Goal: Task Accomplishment & Management: Use online tool/utility

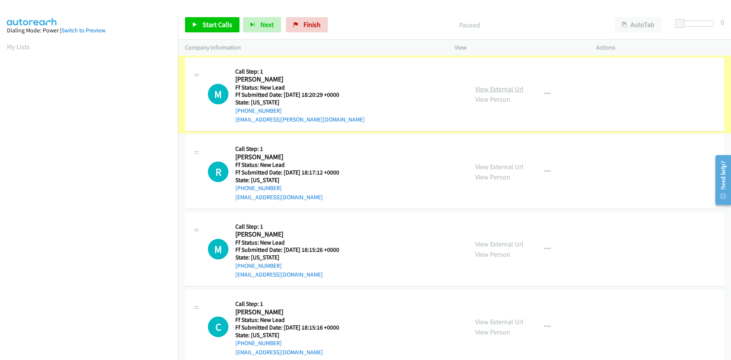
click at [506, 87] on link "View External Url" at bounding box center [499, 89] width 48 height 9
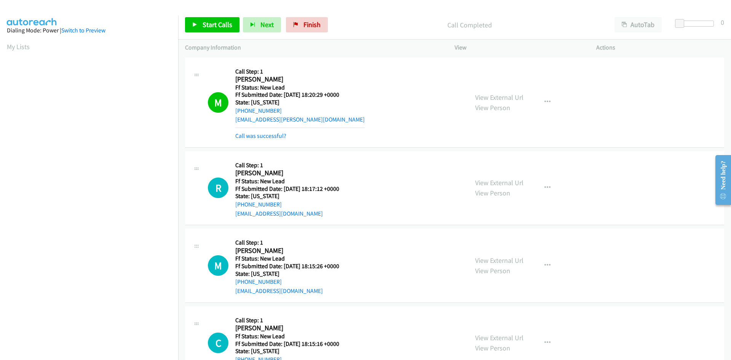
scroll to position [67, 0]
click at [274, 134] on link "Call was successful?" at bounding box center [260, 135] width 51 height 7
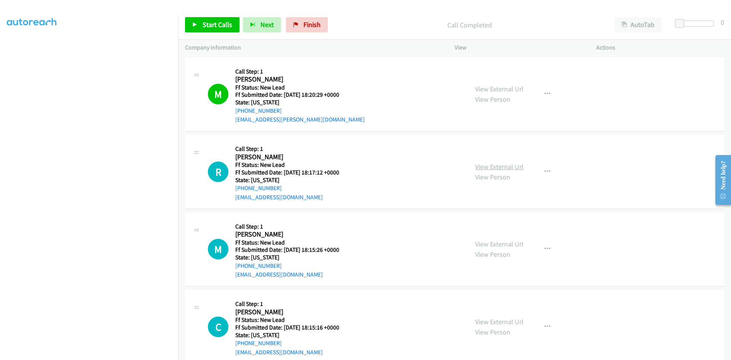
click at [494, 168] on link "View External Url" at bounding box center [499, 166] width 48 height 9
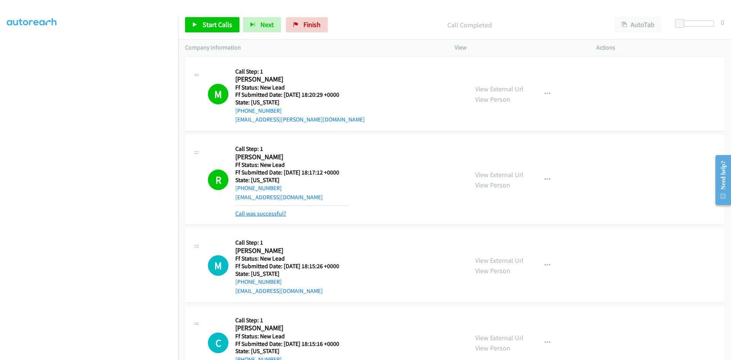
click at [276, 213] on link "Call was successful?" at bounding box center [260, 213] width 51 height 7
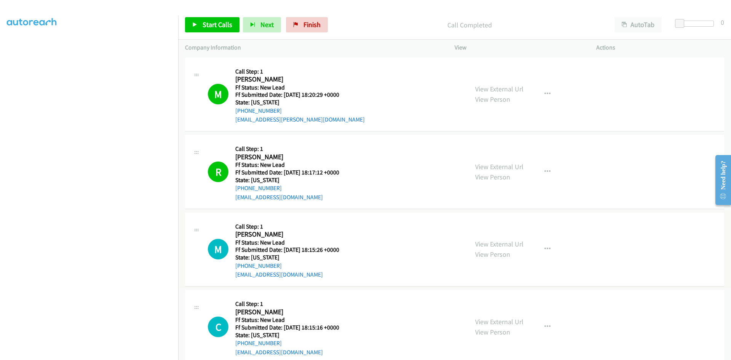
click at [484, 245] on link "View External Url" at bounding box center [499, 244] width 48 height 9
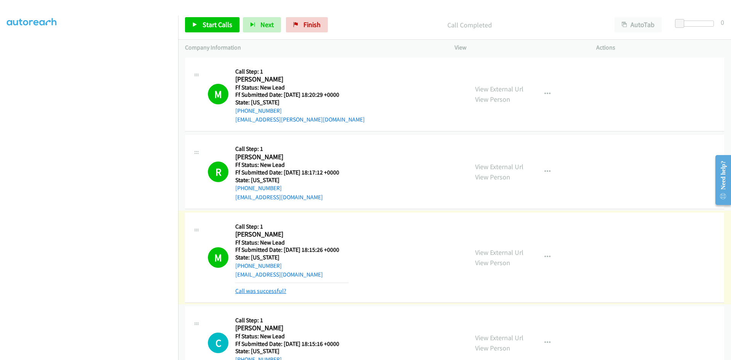
click at [273, 289] on link "Call was successful?" at bounding box center [260, 290] width 51 height 7
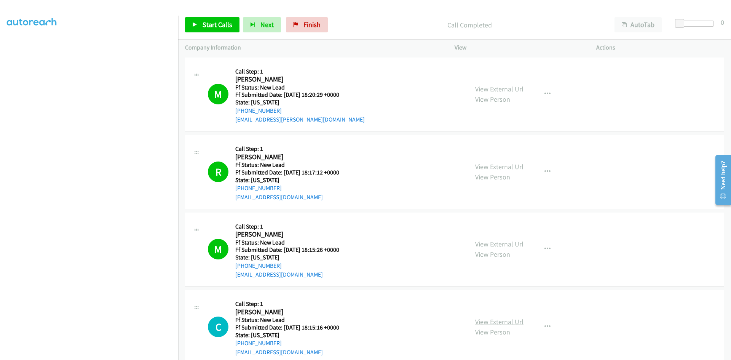
click at [500, 323] on link "View External Url" at bounding box center [499, 321] width 48 height 9
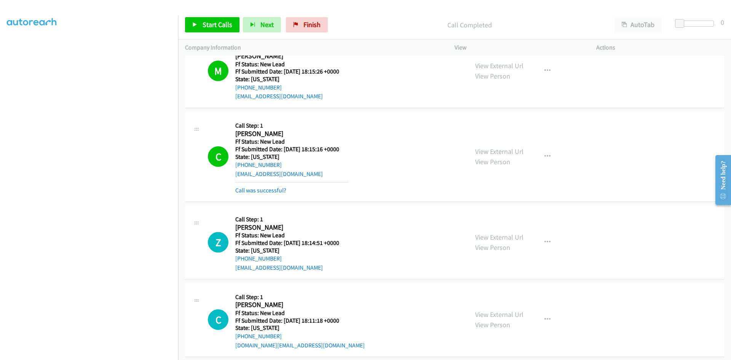
scroll to position [190, 0]
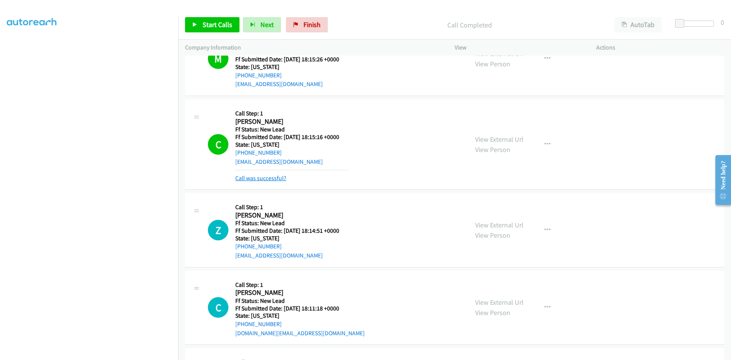
click at [272, 179] on link "Call was successful?" at bounding box center [260, 177] width 51 height 7
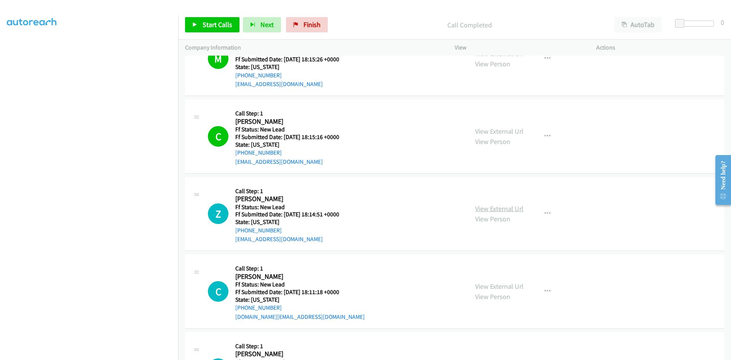
click at [491, 210] on link "View External Url" at bounding box center [499, 208] width 48 height 9
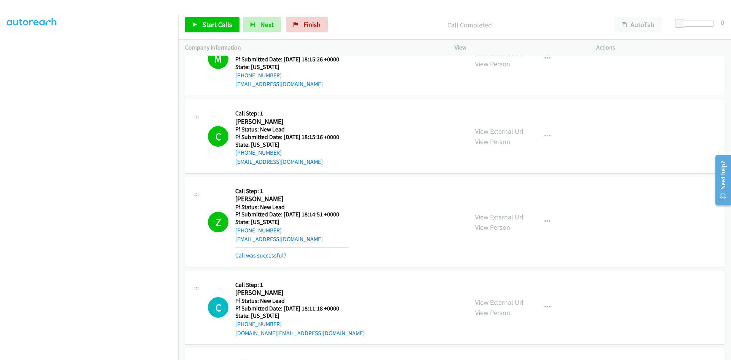
click at [258, 253] on link "Call was successful?" at bounding box center [260, 255] width 51 height 7
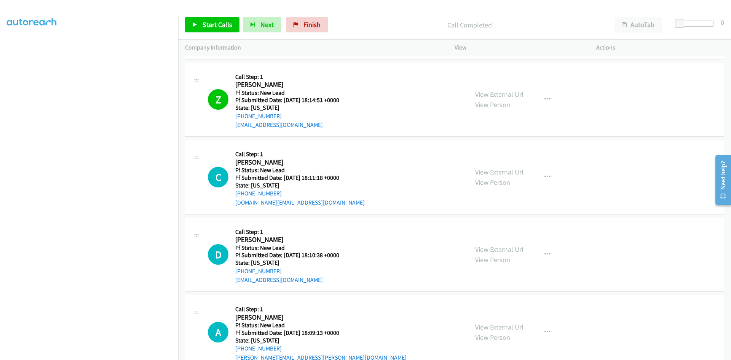
scroll to position [325, 0]
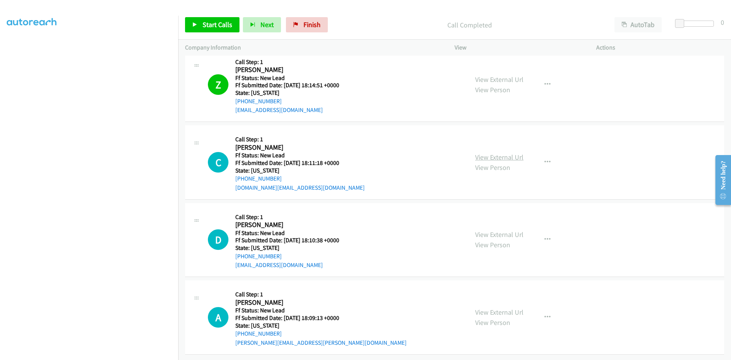
click at [517, 153] on link "View External Url" at bounding box center [499, 157] width 48 height 9
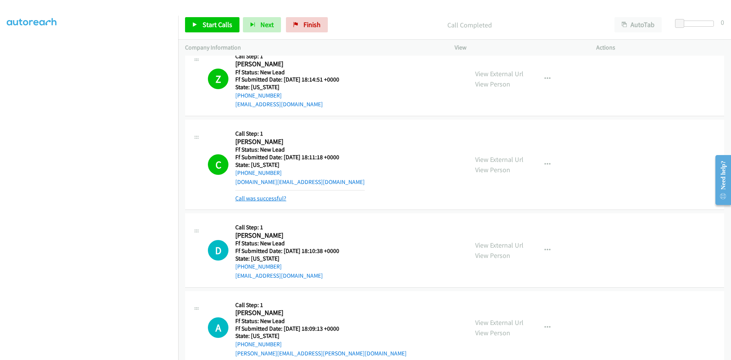
click at [269, 199] on link "Call was successful?" at bounding box center [260, 198] width 51 height 7
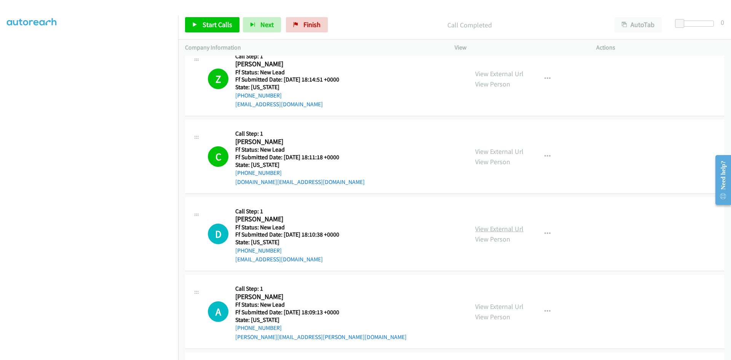
click at [490, 231] on link "View External Url" at bounding box center [499, 228] width 48 height 9
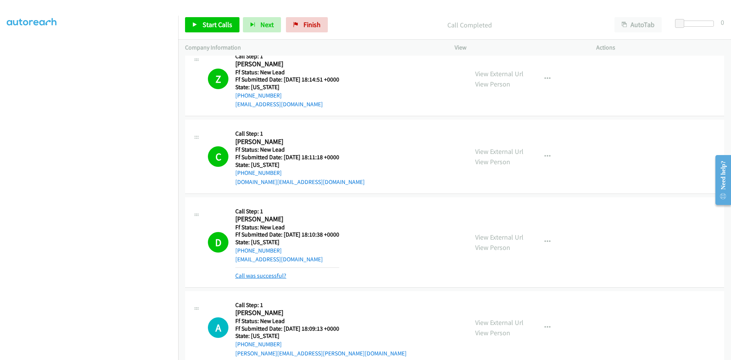
click at [281, 276] on link "Call was successful?" at bounding box center [260, 275] width 51 height 7
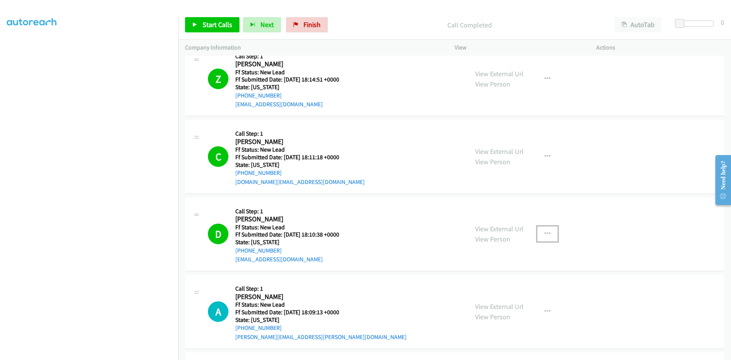
click at [545, 231] on icon "button" at bounding box center [548, 234] width 6 height 6
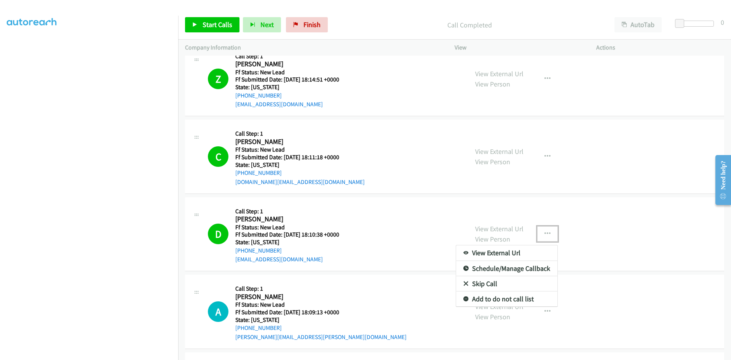
click at [481, 299] on link "Add to do not call list" at bounding box center [506, 298] width 101 height 15
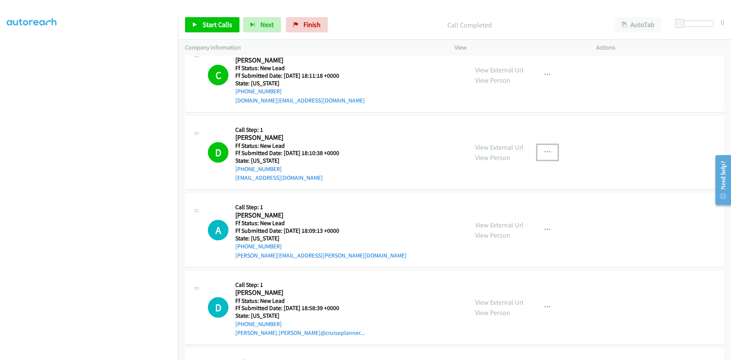
scroll to position [440, 0]
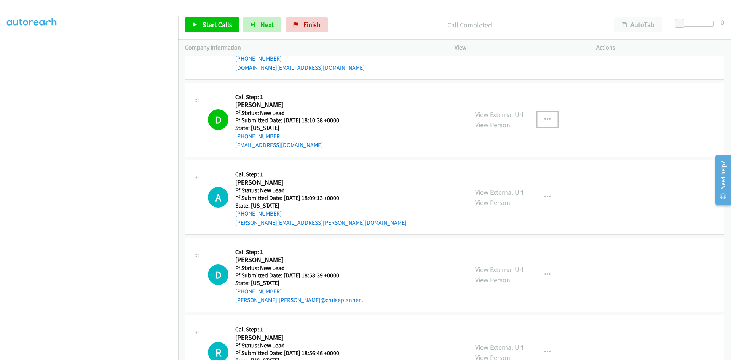
click at [547, 118] on icon "button" at bounding box center [548, 120] width 6 height 6
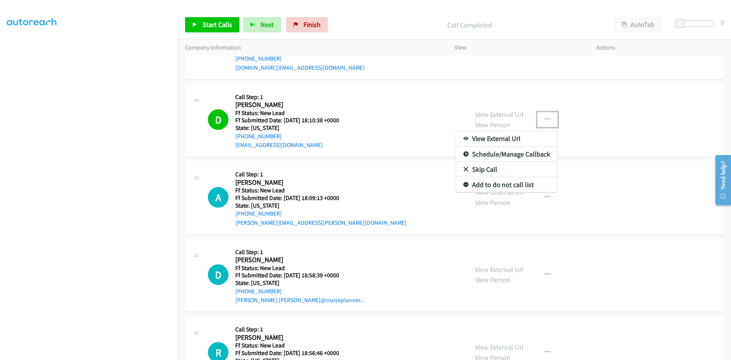
click at [475, 185] on link "Add to do not call list" at bounding box center [506, 184] width 101 height 15
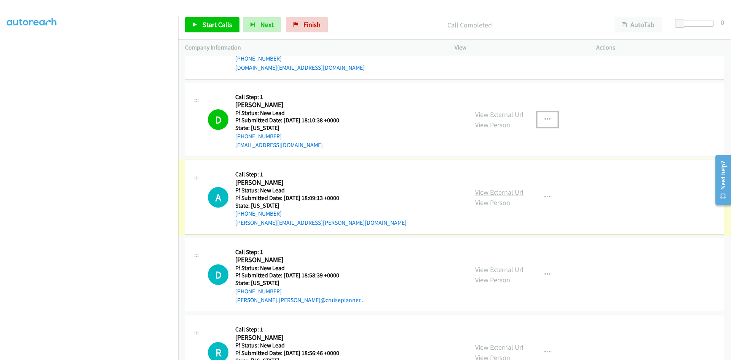
click at [502, 193] on link "View External Url" at bounding box center [499, 192] width 48 height 9
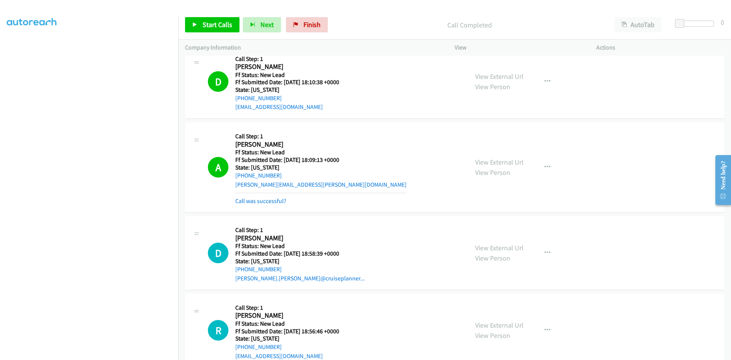
scroll to position [516, 0]
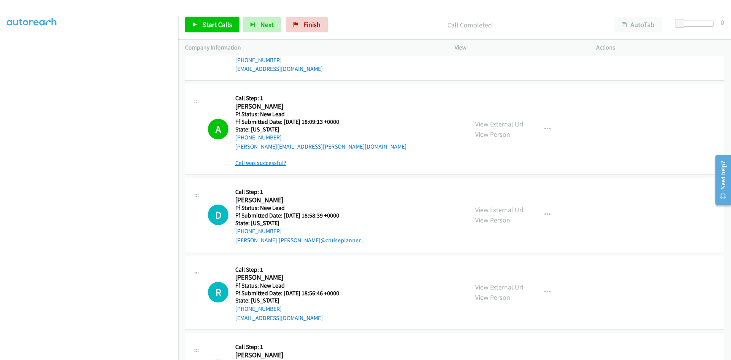
click at [278, 165] on link "Call was successful?" at bounding box center [260, 162] width 51 height 7
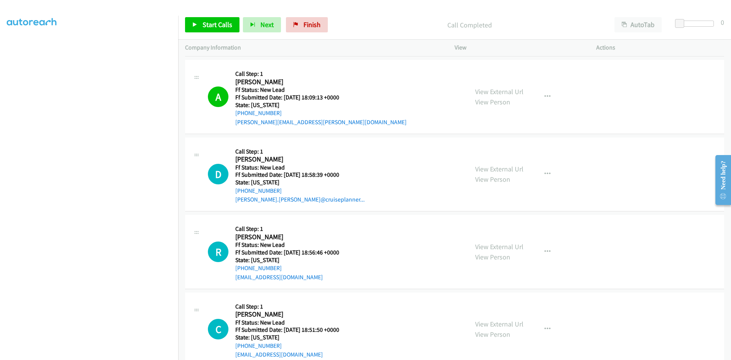
scroll to position [558, 0]
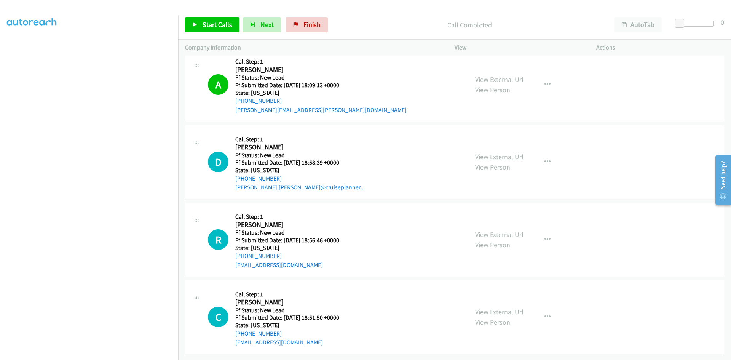
click at [508, 152] on link "View External Url" at bounding box center [499, 156] width 48 height 9
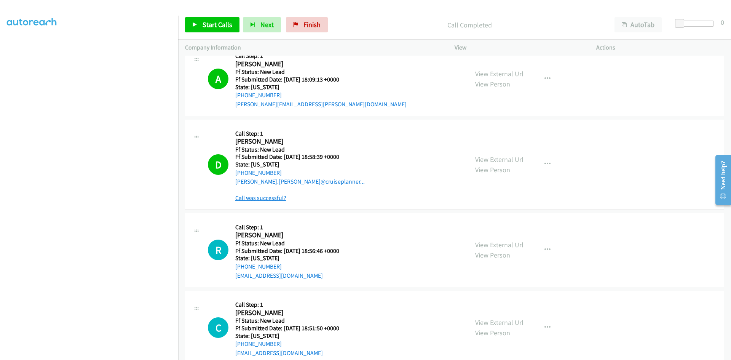
click at [269, 196] on link "Call was successful?" at bounding box center [260, 197] width 51 height 7
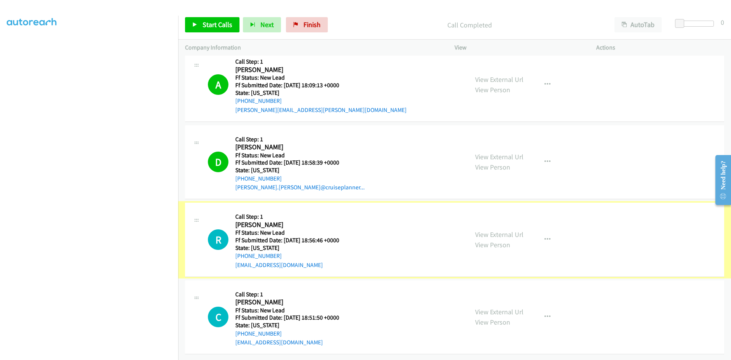
click at [493, 230] on link "View External Url" at bounding box center [499, 234] width 48 height 9
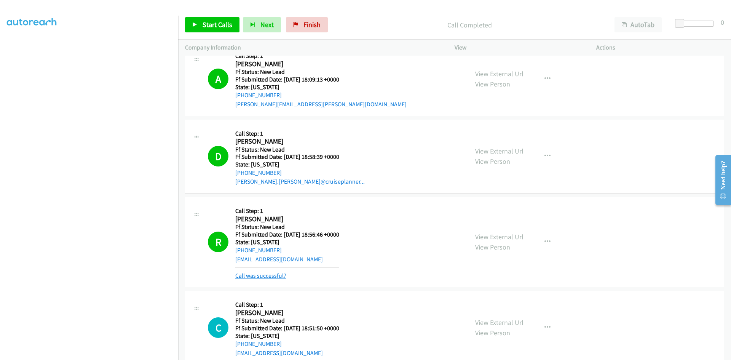
click at [273, 275] on link "Call was successful?" at bounding box center [260, 275] width 51 height 7
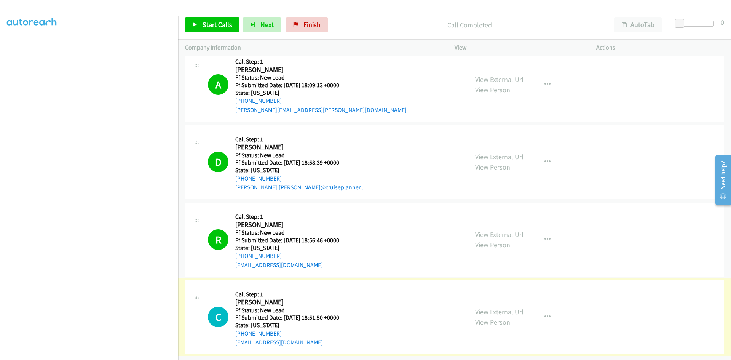
click at [507, 307] on link "View External Url" at bounding box center [499, 311] width 48 height 9
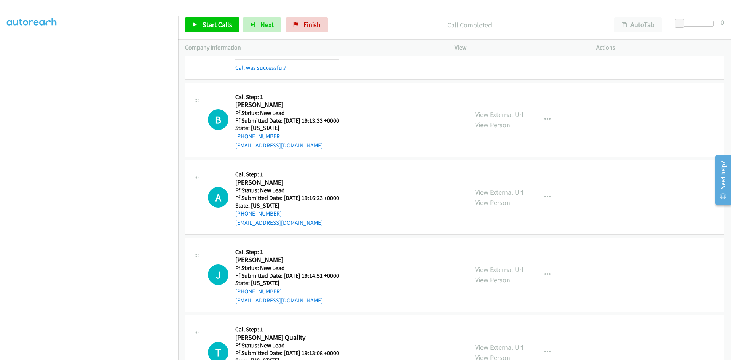
scroll to position [863, 0]
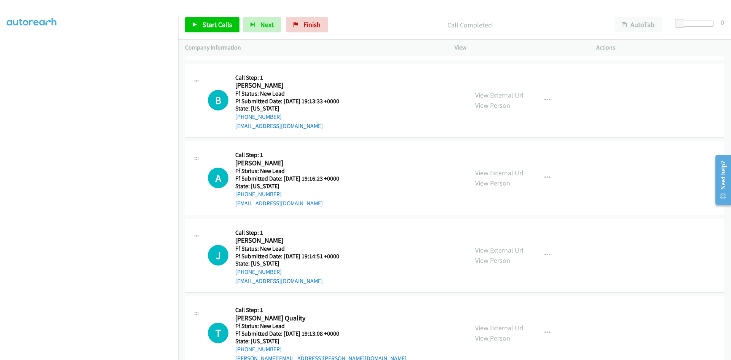
click at [515, 94] on link "View External Url" at bounding box center [499, 95] width 48 height 9
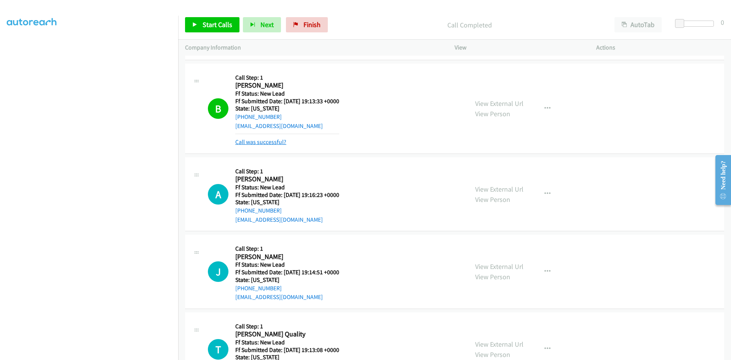
click at [261, 142] on link "Call was successful?" at bounding box center [260, 141] width 51 height 7
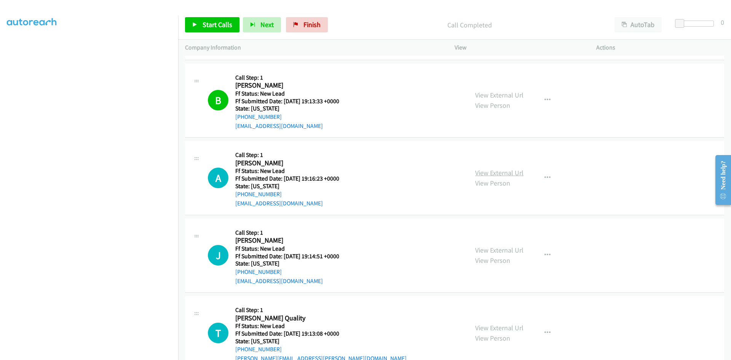
click at [497, 171] on link "View External Url" at bounding box center [499, 172] width 48 height 9
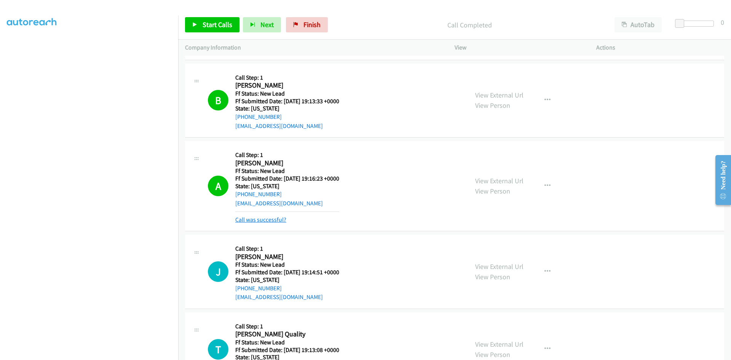
click at [277, 219] on link "Call was successful?" at bounding box center [260, 219] width 51 height 7
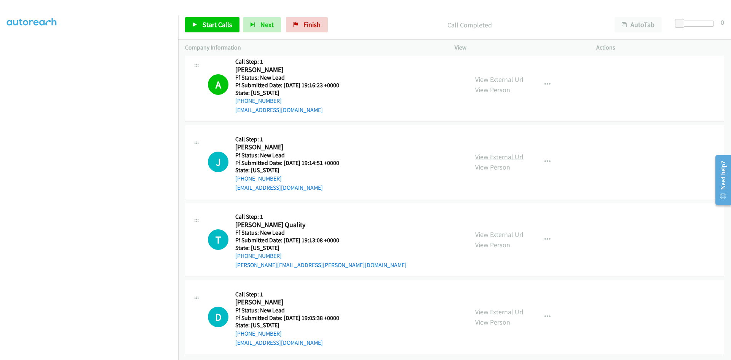
scroll to position [962, 0]
click at [500, 152] on link "View External Url" at bounding box center [499, 156] width 48 height 9
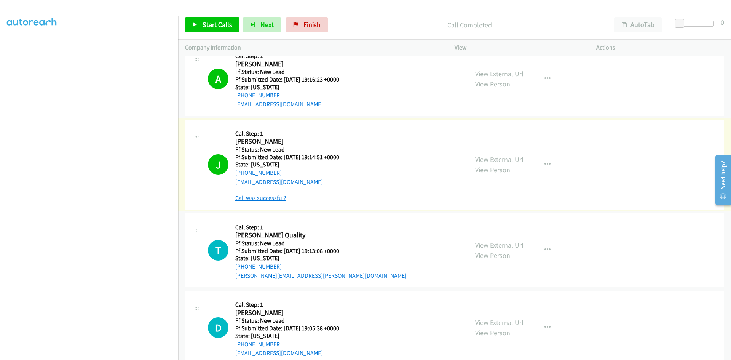
click at [269, 198] on link "Call was successful?" at bounding box center [260, 197] width 51 height 7
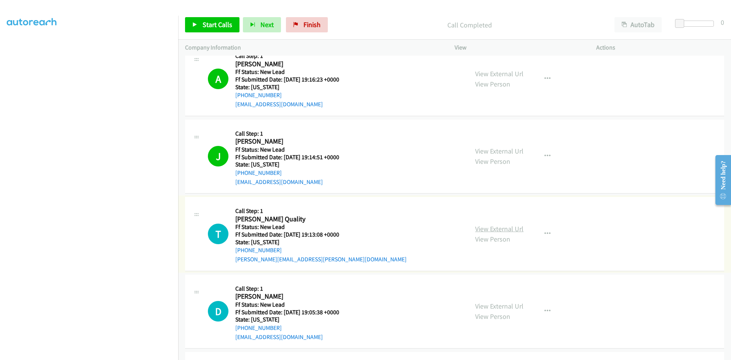
click at [494, 230] on link "View External Url" at bounding box center [499, 228] width 48 height 9
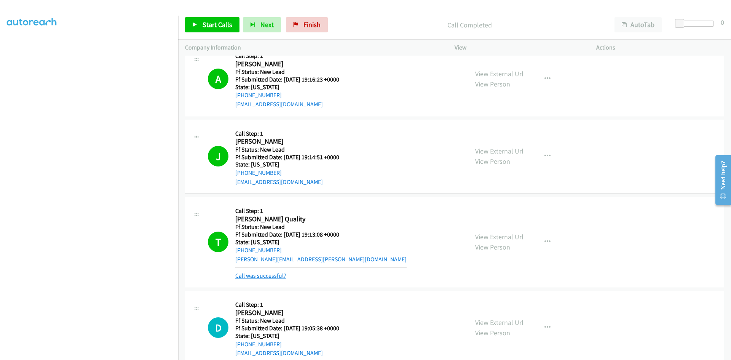
click at [275, 277] on link "Call was successful?" at bounding box center [260, 275] width 51 height 7
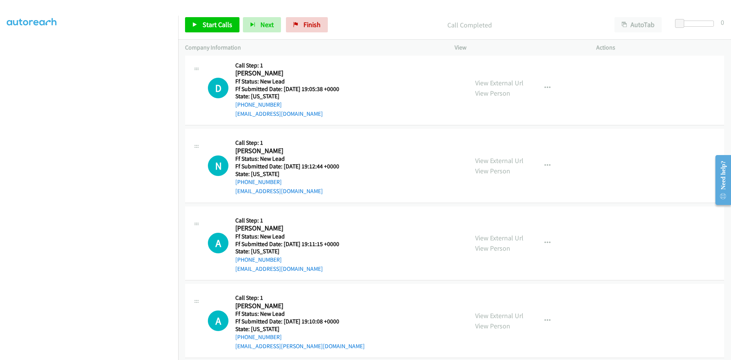
scroll to position [1190, 0]
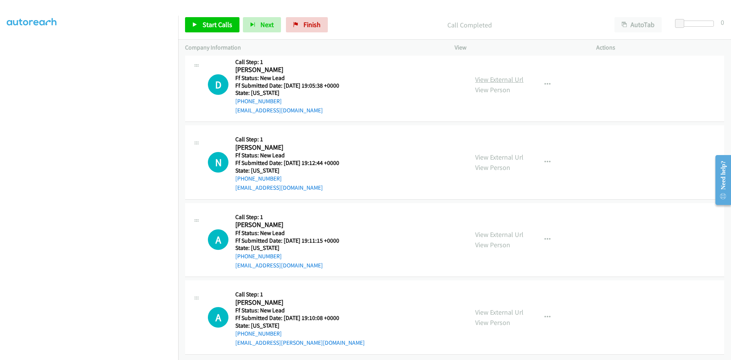
click at [512, 80] on link "View External Url" at bounding box center [499, 79] width 48 height 9
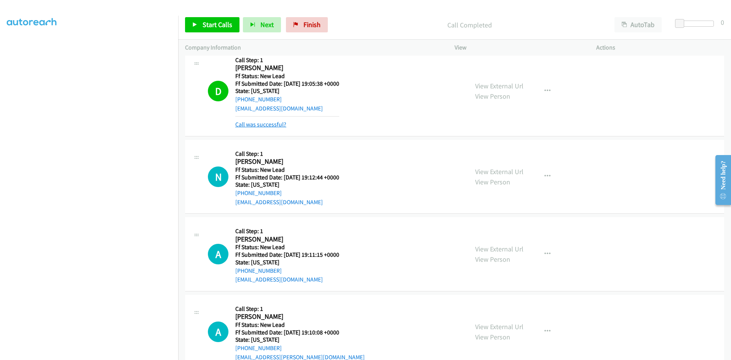
click at [271, 126] on link "Call was successful?" at bounding box center [260, 124] width 51 height 7
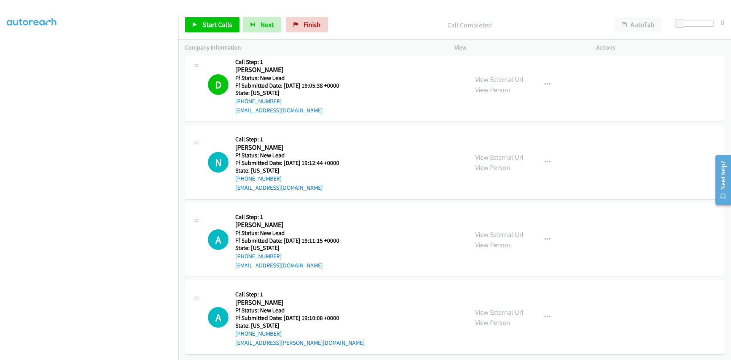
scroll to position [1194, 0]
click at [485, 153] on link "View External Url" at bounding box center [499, 157] width 48 height 9
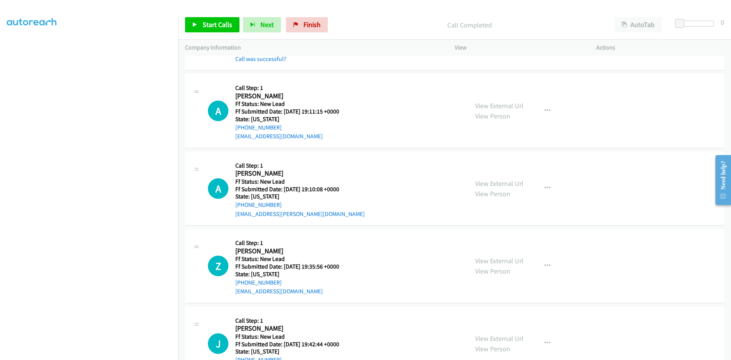
scroll to position [1366, 0]
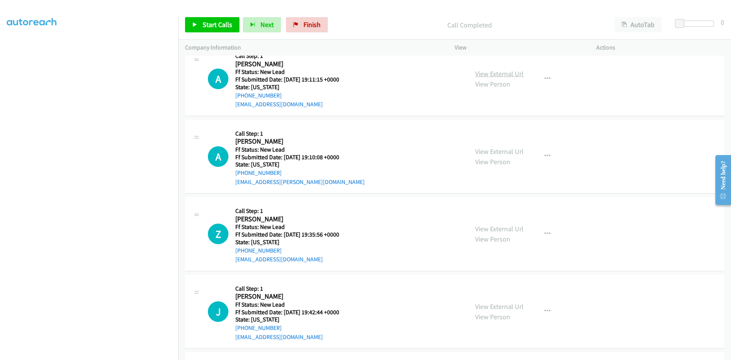
click at [479, 75] on link "View External Url" at bounding box center [499, 73] width 48 height 9
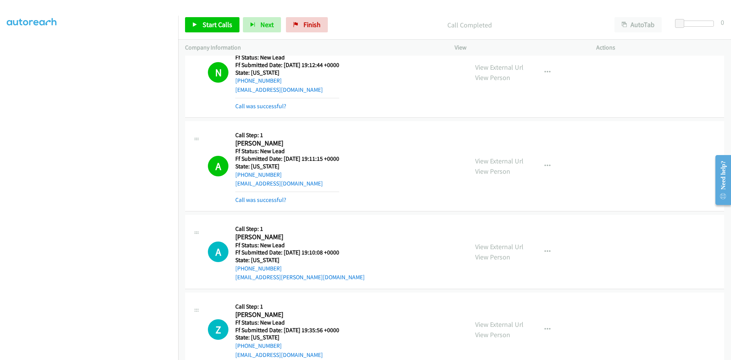
scroll to position [1290, 0]
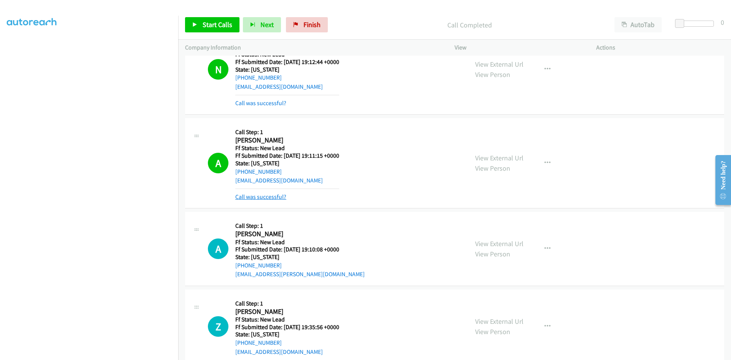
click at [272, 196] on link "Call was successful?" at bounding box center [260, 196] width 51 height 7
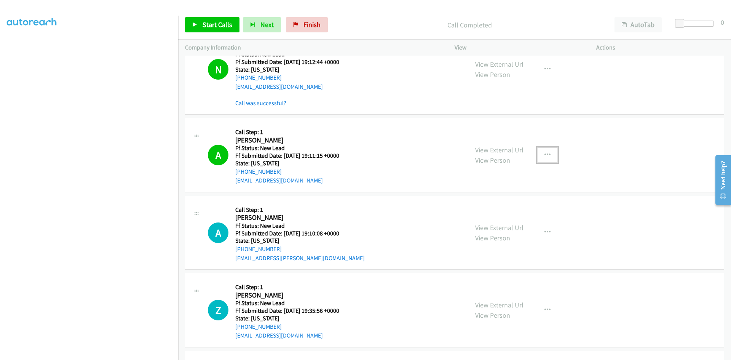
click at [545, 152] on icon "button" at bounding box center [548, 155] width 6 height 6
click at [479, 221] on link "Add to do not call list" at bounding box center [506, 220] width 101 height 15
click at [487, 229] on link "View External Url" at bounding box center [499, 227] width 48 height 9
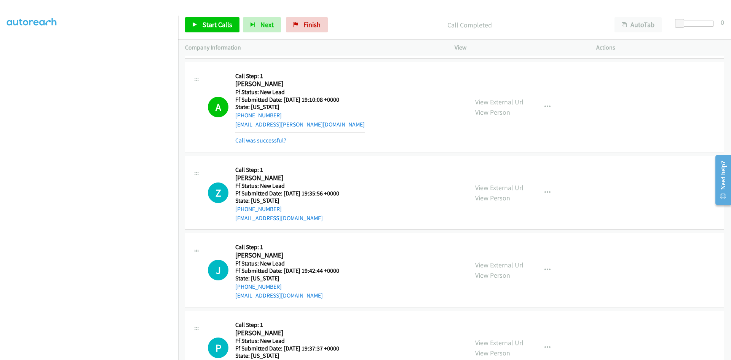
scroll to position [1442, 0]
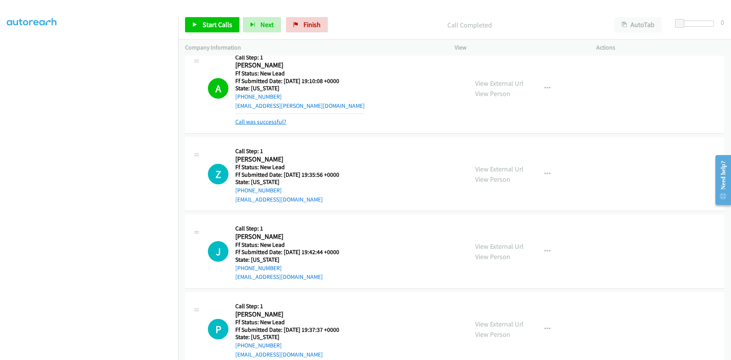
click at [279, 121] on link "Call was successful?" at bounding box center [260, 121] width 51 height 7
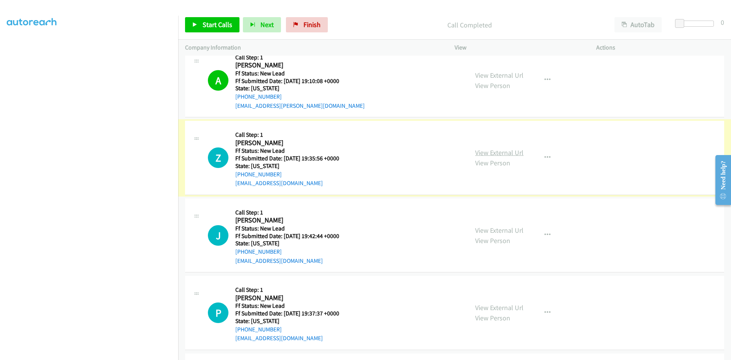
click at [511, 152] on link "View External Url" at bounding box center [499, 152] width 48 height 9
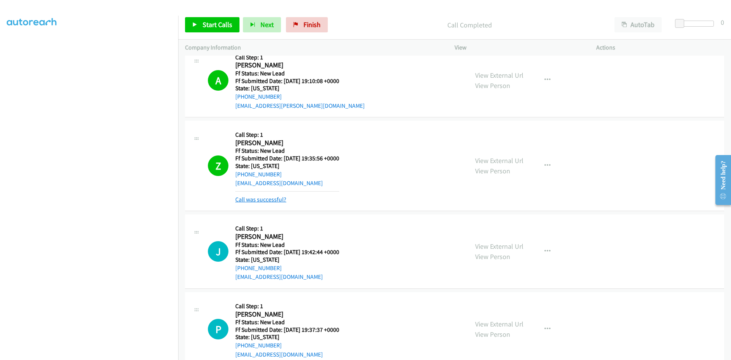
click at [271, 200] on link "Call was successful?" at bounding box center [260, 199] width 51 height 7
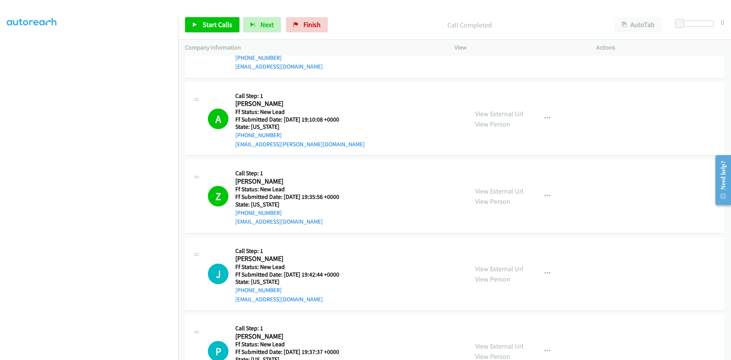
scroll to position [1521, 0]
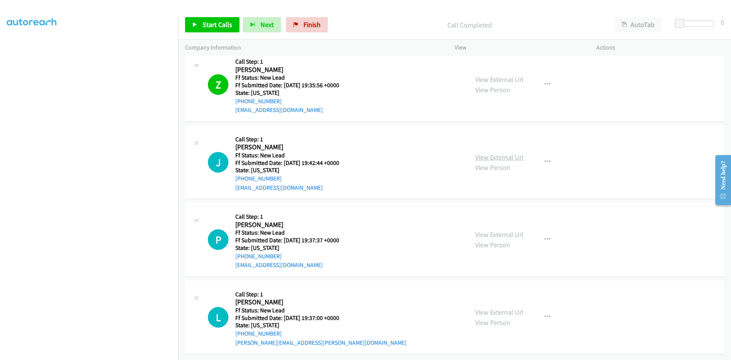
click at [510, 153] on link "View External Url" at bounding box center [499, 157] width 48 height 9
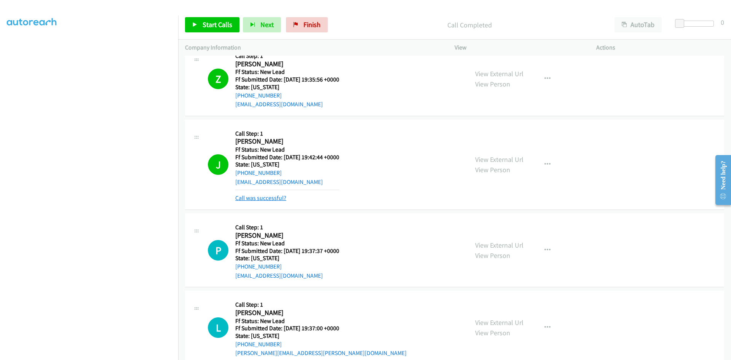
click at [259, 199] on link "Call was successful?" at bounding box center [260, 197] width 51 height 7
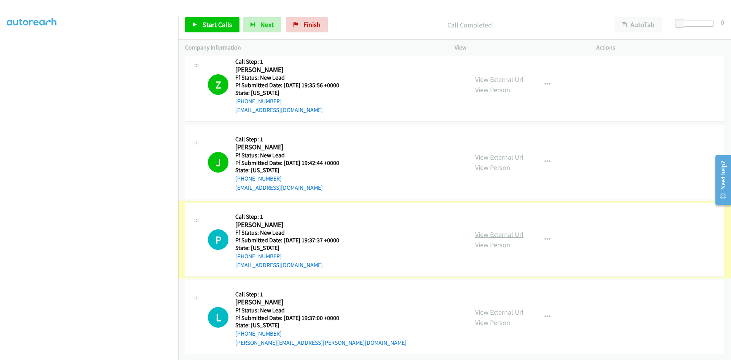
click at [501, 230] on link "View External Url" at bounding box center [499, 234] width 48 height 9
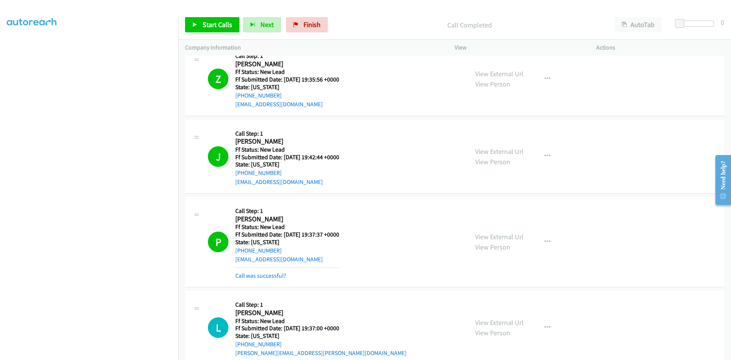
click at [268, 277] on link "Call was successful?" at bounding box center [260, 275] width 51 height 7
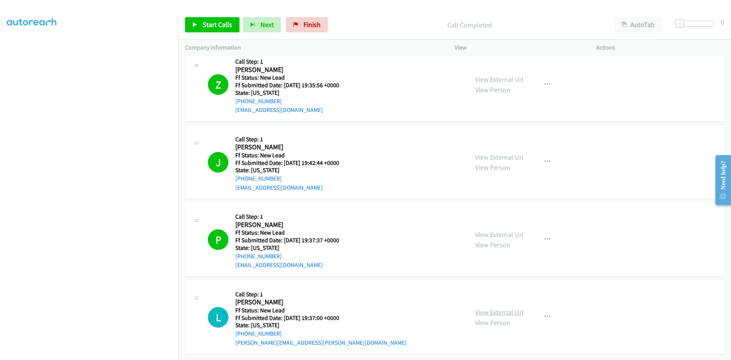
click at [515, 308] on link "View External Url" at bounding box center [499, 312] width 48 height 9
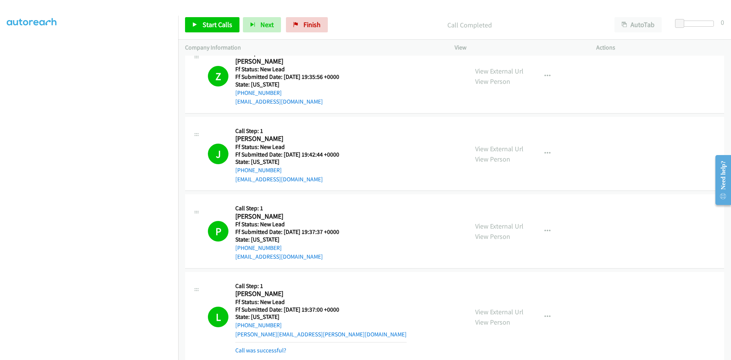
scroll to position [1561, 0]
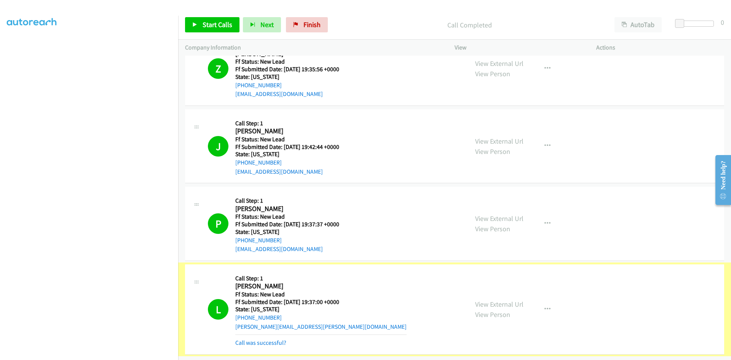
click at [272, 339] on link "Call was successful?" at bounding box center [260, 342] width 51 height 7
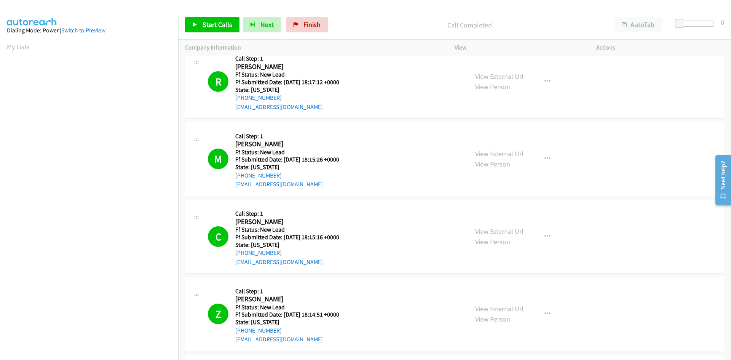
scroll to position [0, 0]
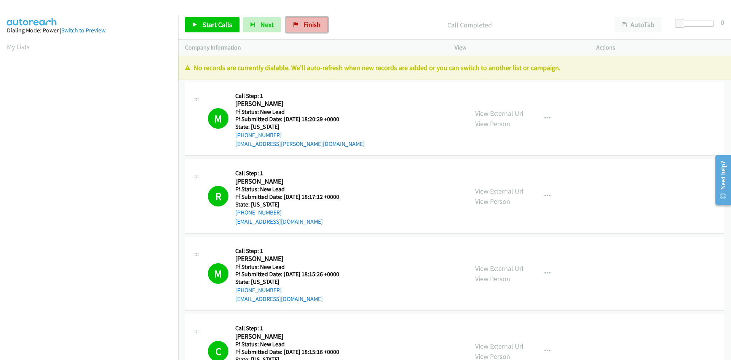
click at [311, 23] on span "Finish" at bounding box center [312, 24] width 17 height 9
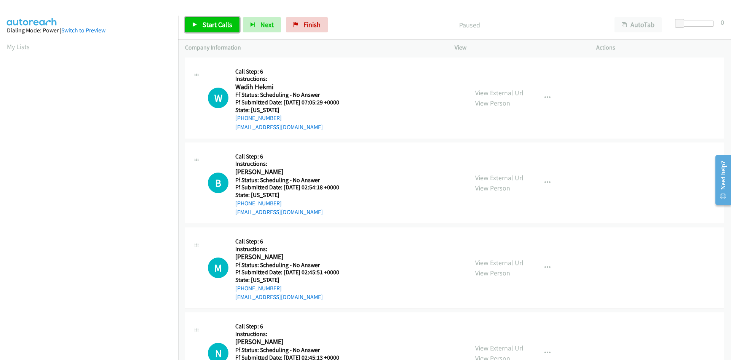
click at [218, 29] on link "Start Calls" at bounding box center [212, 24] width 54 height 15
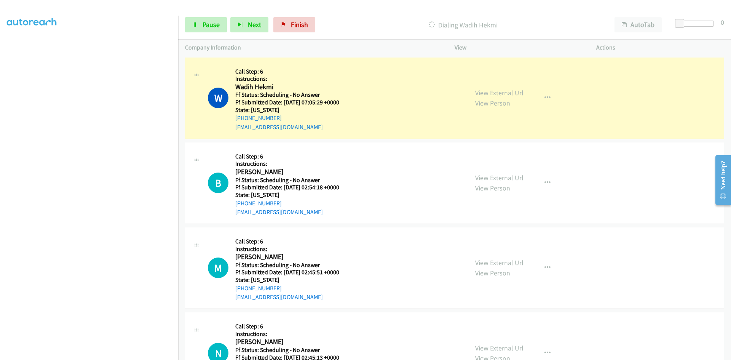
scroll to position [67, 0]
click at [489, 95] on link "View External Url" at bounding box center [499, 92] width 48 height 9
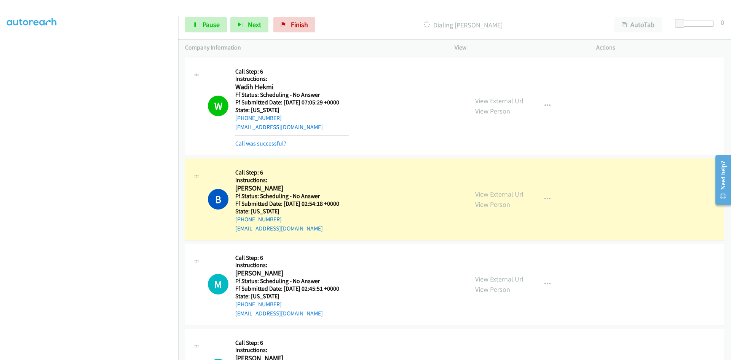
click at [284, 142] on link "Call was successful?" at bounding box center [260, 143] width 51 height 7
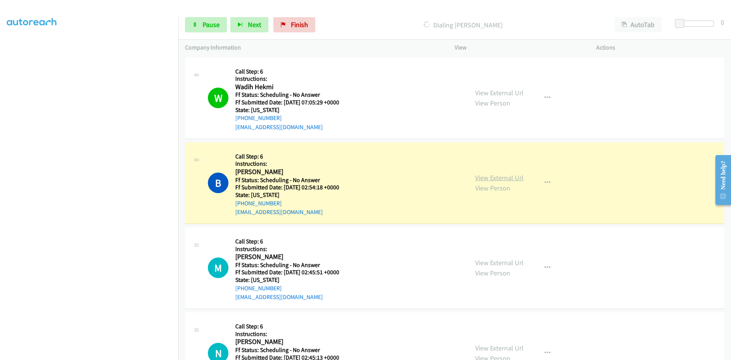
click at [510, 179] on link "View External Url" at bounding box center [499, 177] width 48 height 9
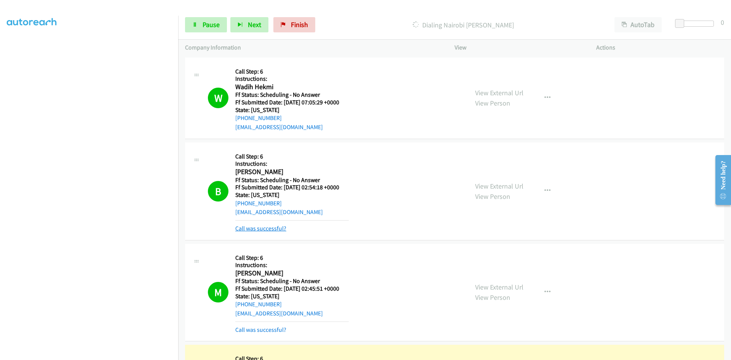
click at [254, 227] on link "Call was successful?" at bounding box center [260, 228] width 51 height 7
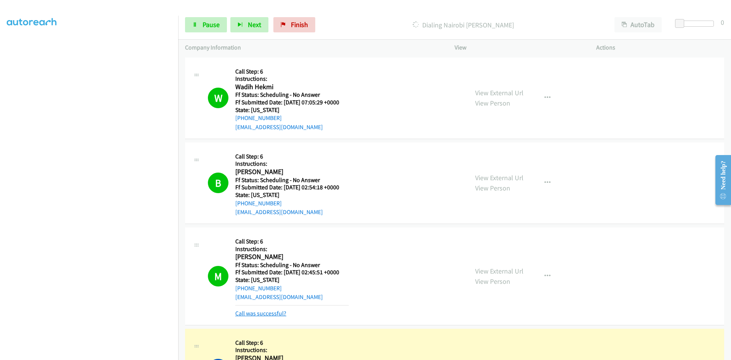
click at [265, 315] on link "Call was successful?" at bounding box center [260, 313] width 51 height 7
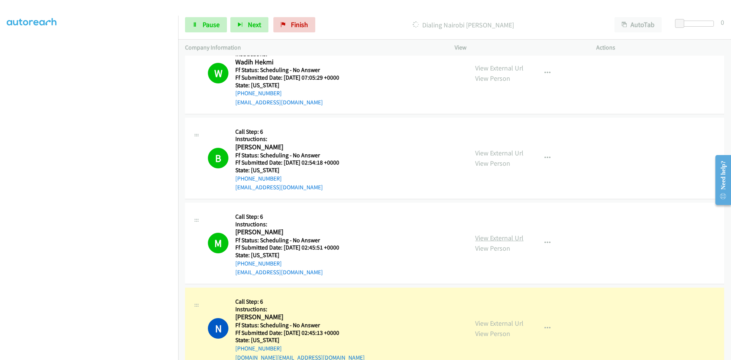
scroll to position [38, 0]
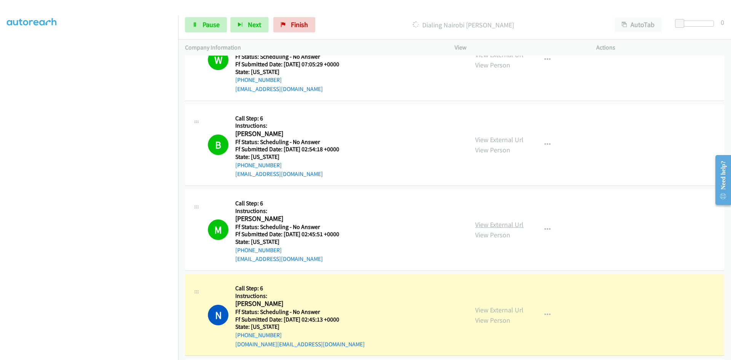
click at [509, 221] on link "View External Url" at bounding box center [499, 224] width 48 height 9
click at [510, 308] on link "View External Url" at bounding box center [499, 310] width 48 height 9
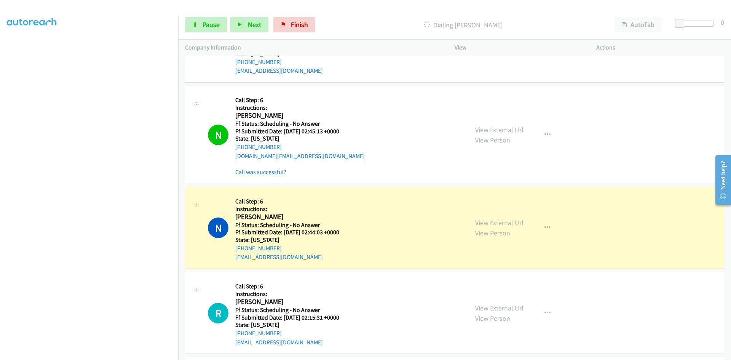
scroll to position [229, 0]
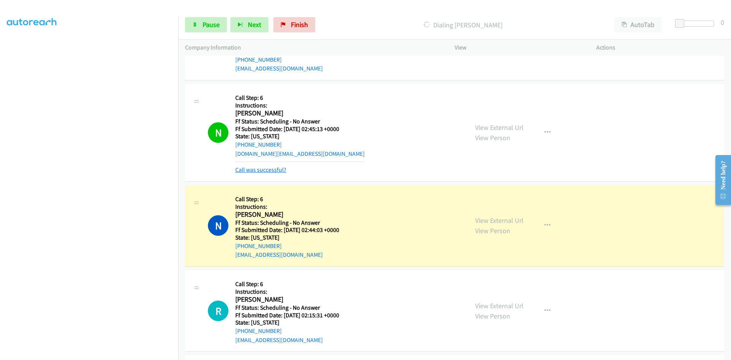
click at [276, 170] on link "Call was successful?" at bounding box center [260, 169] width 51 height 7
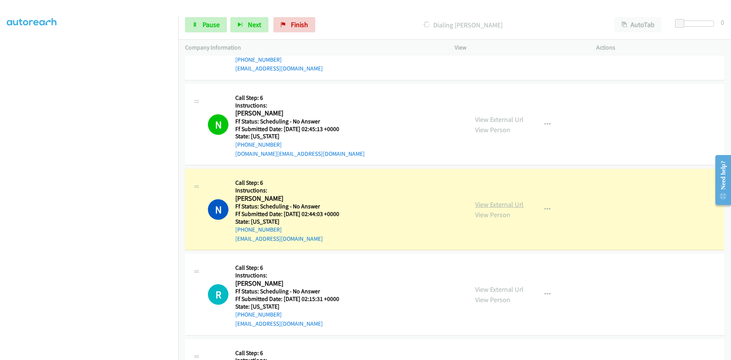
click at [487, 203] on link "View External Url" at bounding box center [499, 204] width 48 height 9
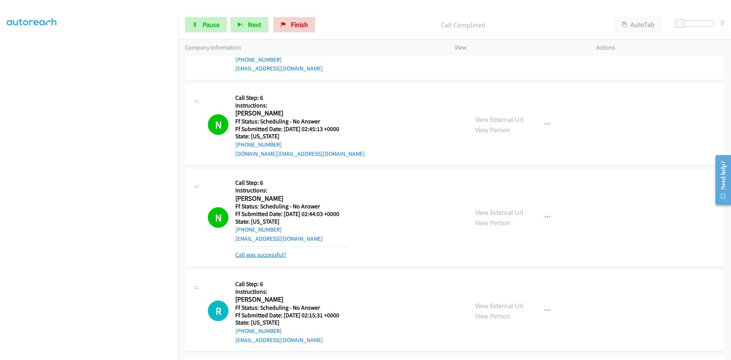
click at [267, 255] on link "Call was successful?" at bounding box center [260, 254] width 51 height 7
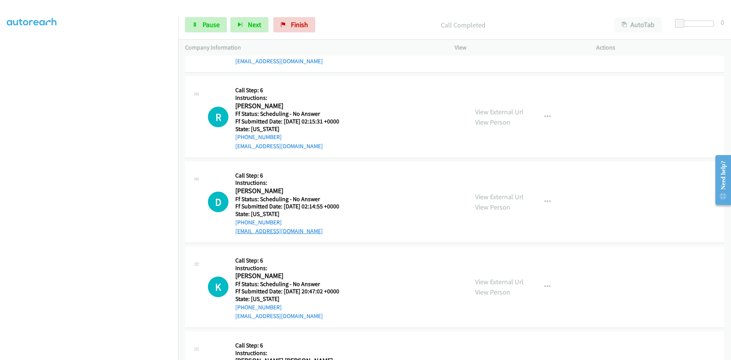
scroll to position [419, 0]
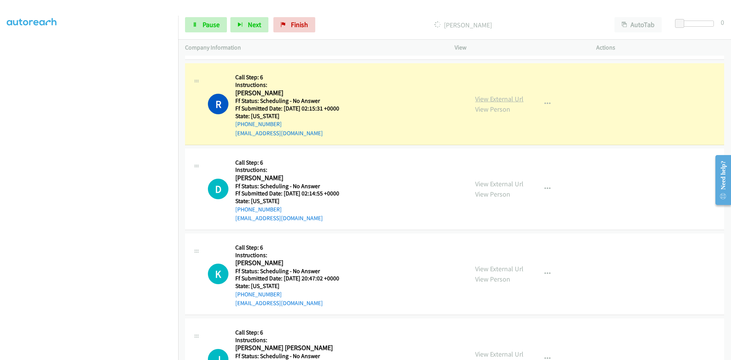
click at [490, 98] on link "View External Url" at bounding box center [499, 98] width 48 height 9
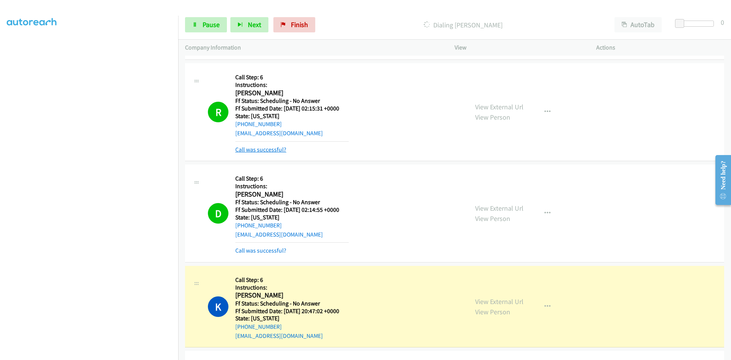
click at [274, 146] on link "Call was successful?" at bounding box center [260, 149] width 51 height 7
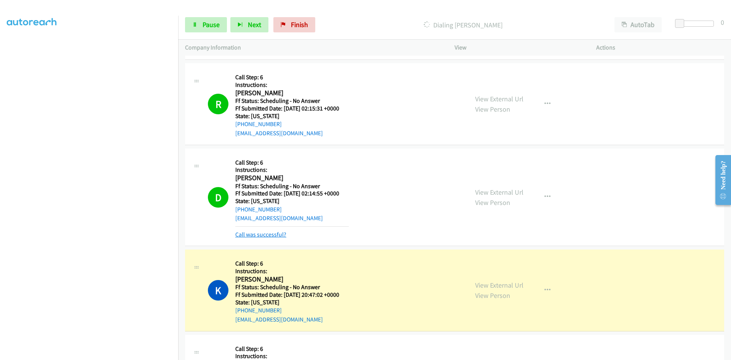
click at [269, 232] on link "Call was successful?" at bounding box center [260, 234] width 51 height 7
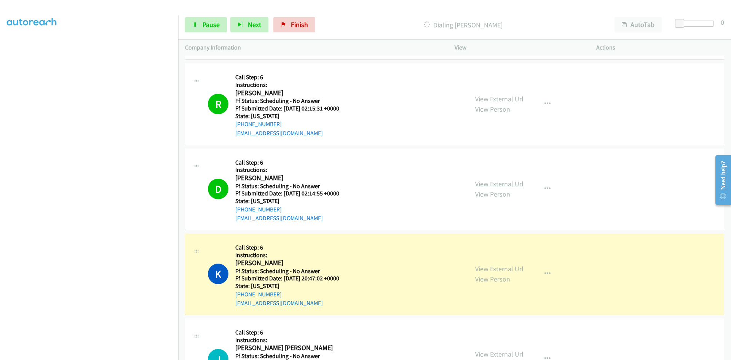
click at [515, 182] on link "View External Url" at bounding box center [499, 183] width 48 height 9
click at [506, 266] on link "View External Url" at bounding box center [499, 268] width 48 height 9
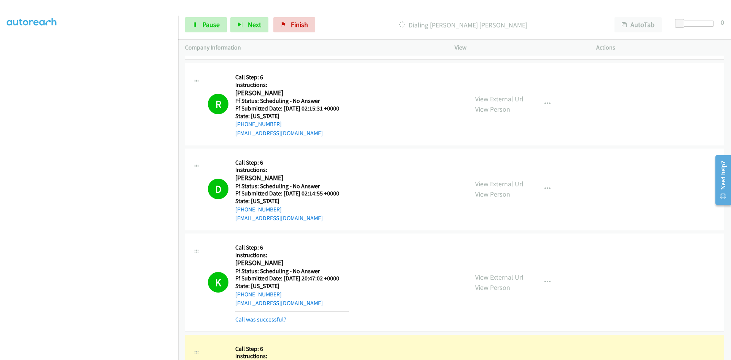
click at [265, 316] on link "Call was successful?" at bounding box center [260, 319] width 51 height 7
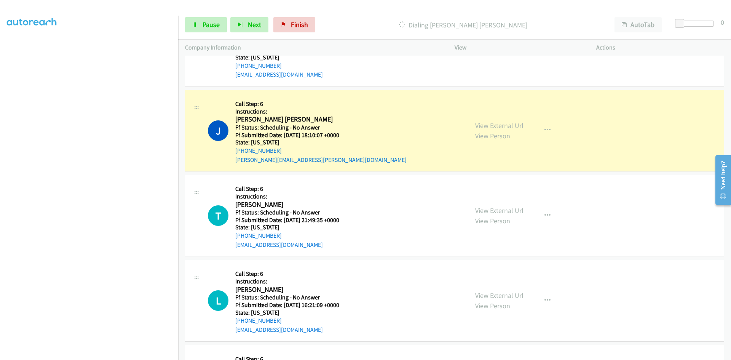
scroll to position [686, 0]
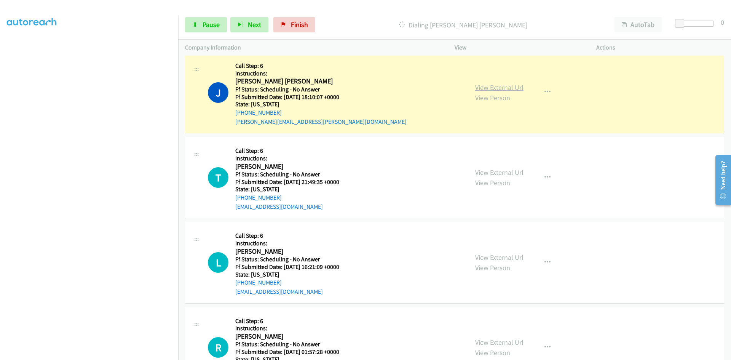
click at [496, 91] on link "View External Url" at bounding box center [499, 87] width 48 height 9
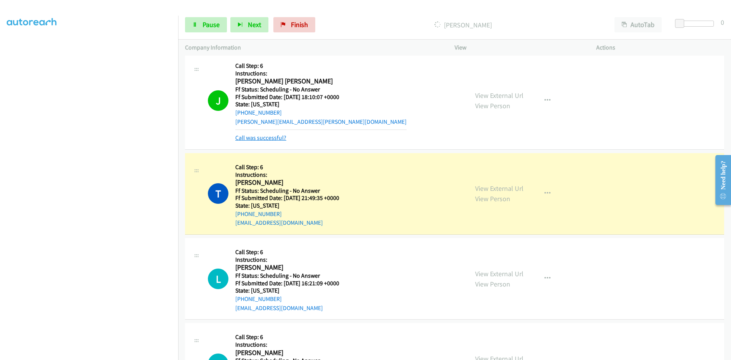
click at [261, 138] on link "Call was successful?" at bounding box center [260, 137] width 51 height 7
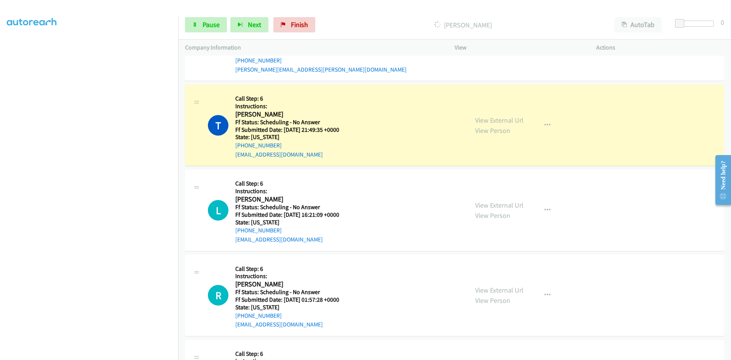
scroll to position [762, 0]
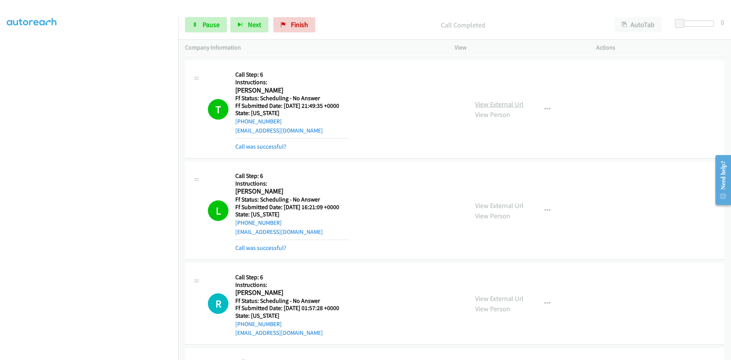
click at [481, 105] on link "View External Url" at bounding box center [499, 104] width 48 height 9
click at [488, 205] on link "View External Url" at bounding box center [499, 205] width 48 height 9
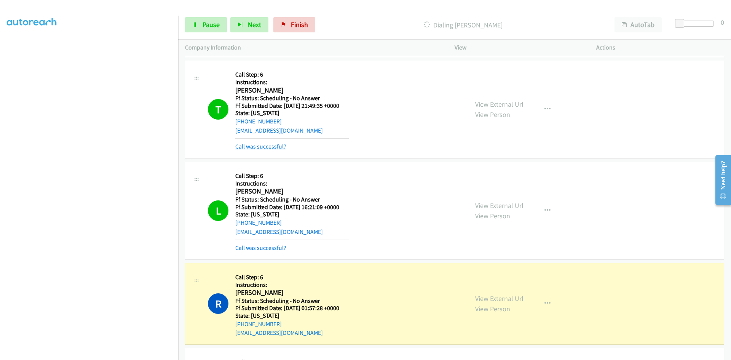
click at [266, 146] on link "Call was successful?" at bounding box center [260, 146] width 51 height 7
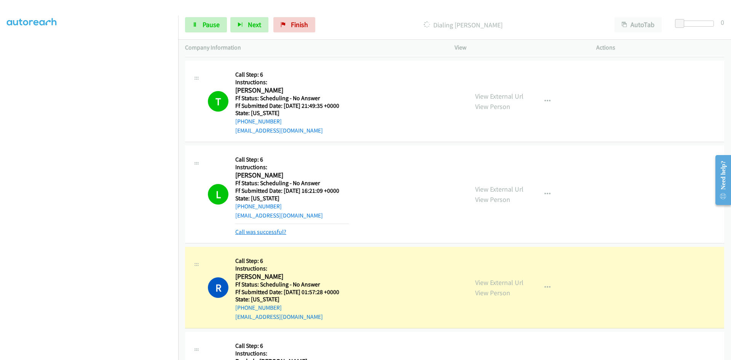
click at [255, 230] on link "Call was successful?" at bounding box center [260, 231] width 51 height 7
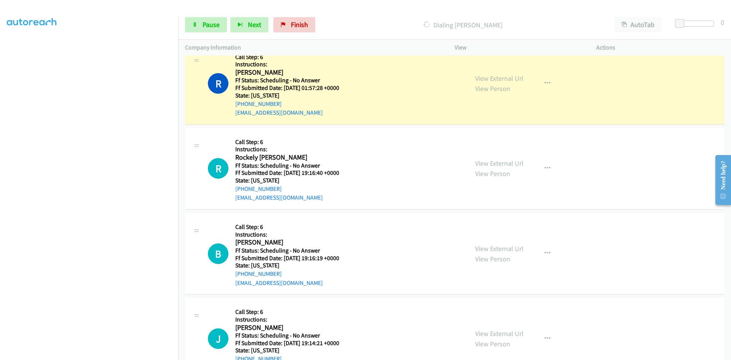
scroll to position [952, 0]
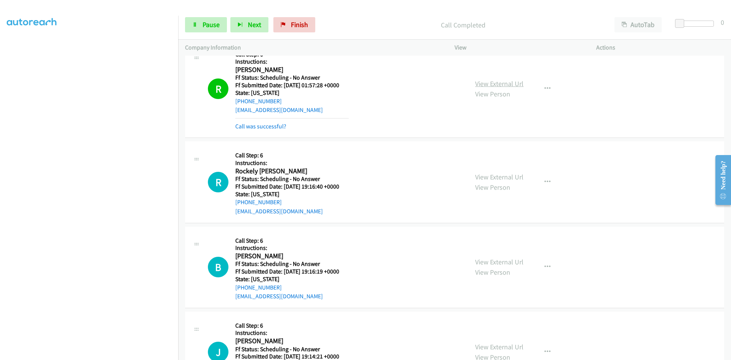
click at [515, 84] on link "View External Url" at bounding box center [499, 83] width 48 height 9
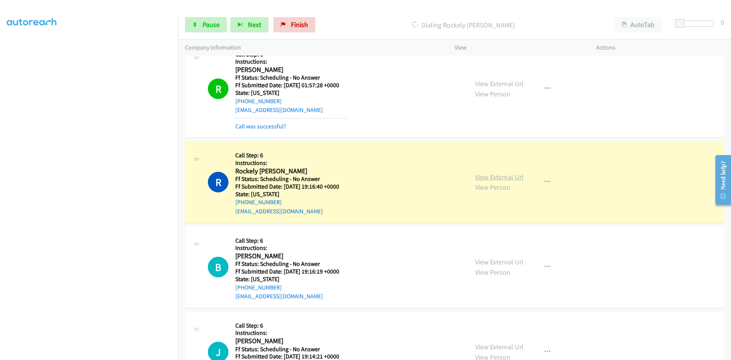
click at [487, 176] on link "View External Url" at bounding box center [499, 177] width 48 height 9
click at [257, 124] on link "Call was successful?" at bounding box center [260, 126] width 51 height 7
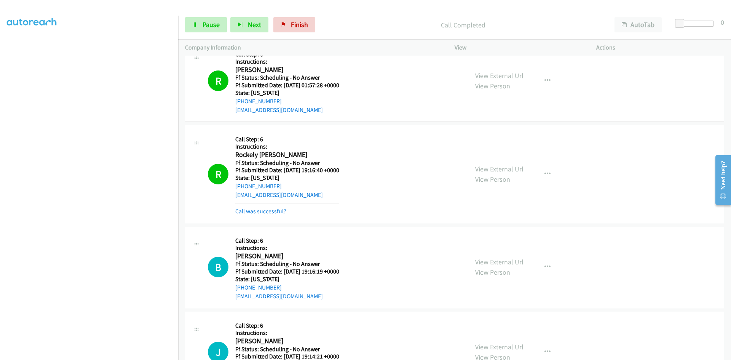
click at [277, 213] on link "Call was successful?" at bounding box center [260, 211] width 51 height 7
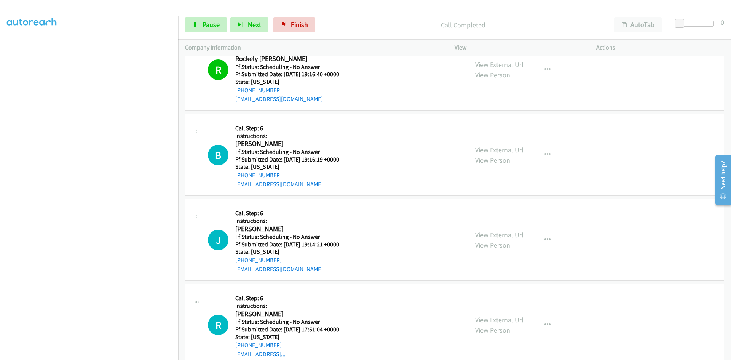
scroll to position [1067, 0]
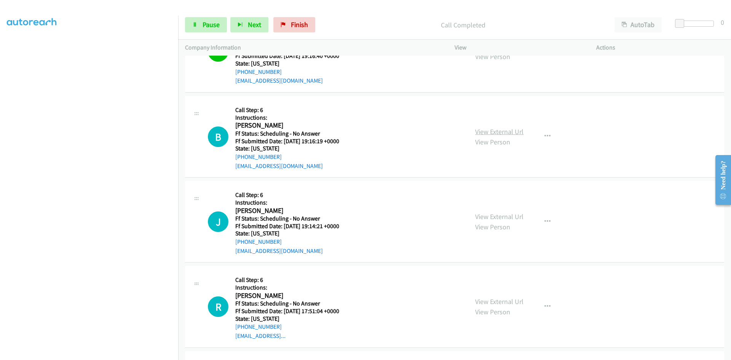
click at [498, 133] on link "View External Url" at bounding box center [499, 131] width 48 height 9
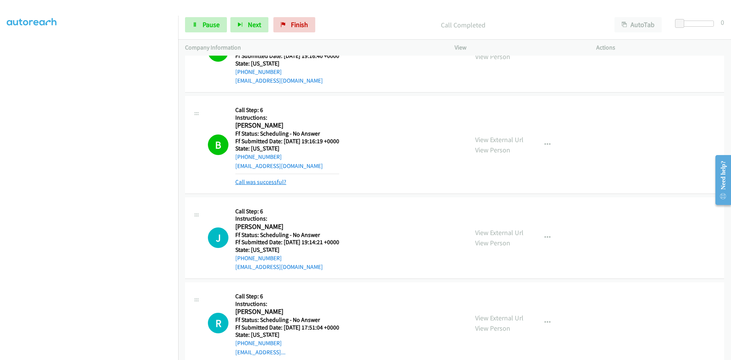
click at [248, 182] on link "Call was successful?" at bounding box center [260, 181] width 51 height 7
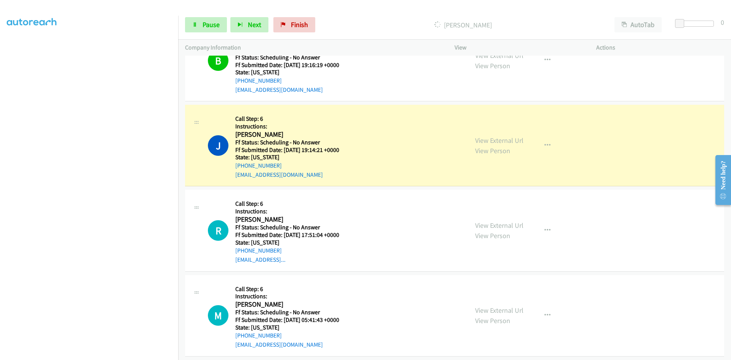
scroll to position [1181, 0]
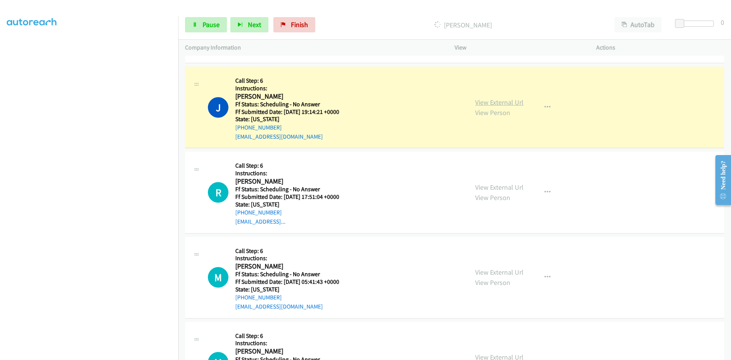
click at [506, 102] on link "View External Url" at bounding box center [499, 102] width 48 height 9
click at [208, 22] on span "Pause" at bounding box center [211, 24] width 17 height 9
